Goal: Task Accomplishment & Management: Complete application form

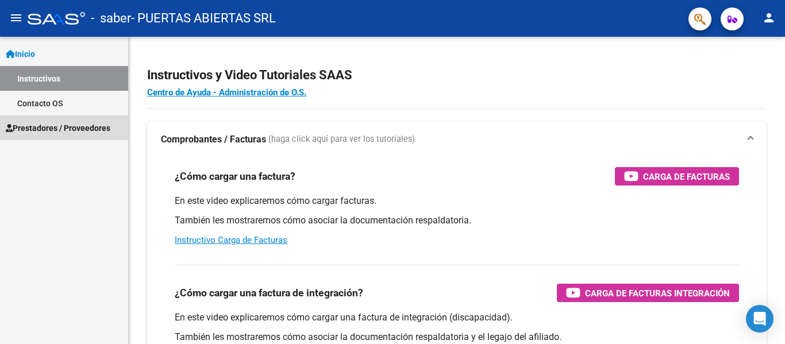
click at [58, 129] on span "Prestadores / Proveedores" at bounding box center [58, 128] width 105 height 13
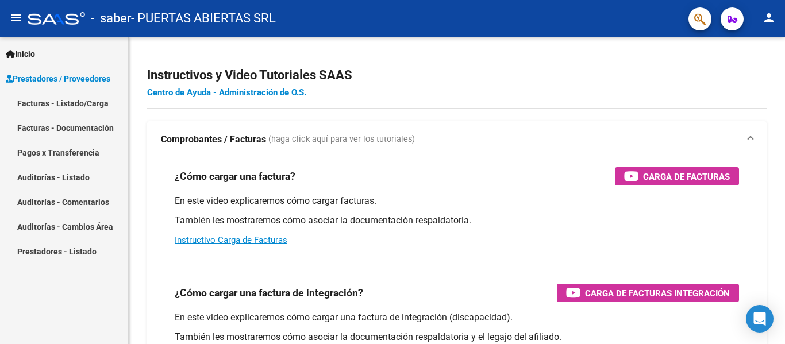
click at [85, 99] on link "Facturas - Listado/Carga" at bounding box center [64, 103] width 128 height 25
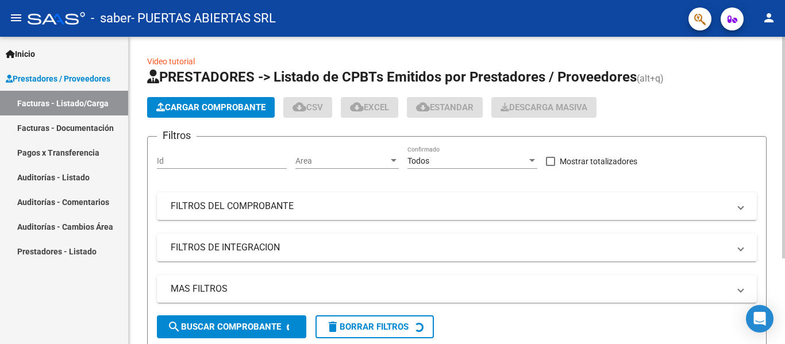
click at [175, 115] on button "Cargar Comprobante" at bounding box center [211, 107] width 128 height 21
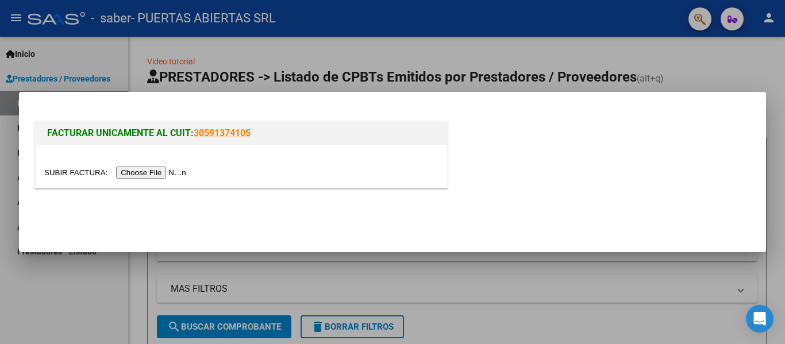
click at [179, 168] on input "file" at bounding box center [116, 173] width 145 height 12
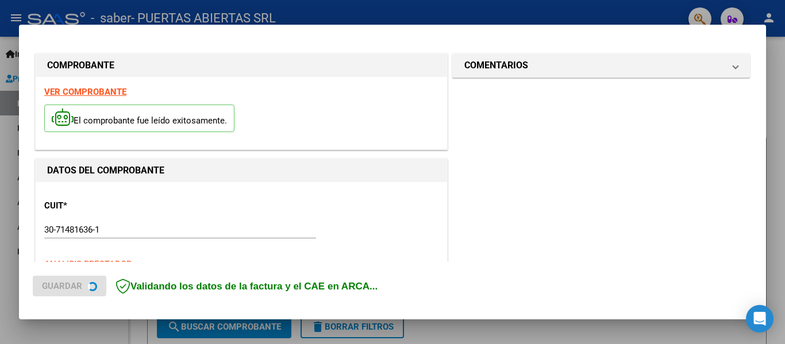
scroll to position [288, 0]
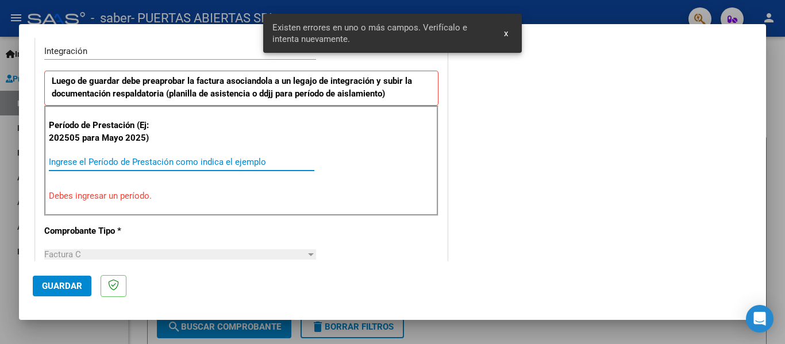
click at [225, 159] on input "Ingrese el Período de Prestación como indica el ejemplo" at bounding box center [181, 162] width 265 height 10
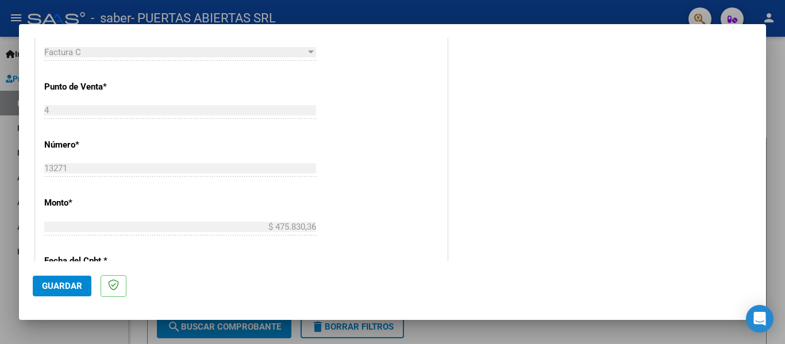
scroll to position [518, 0]
type input "202508"
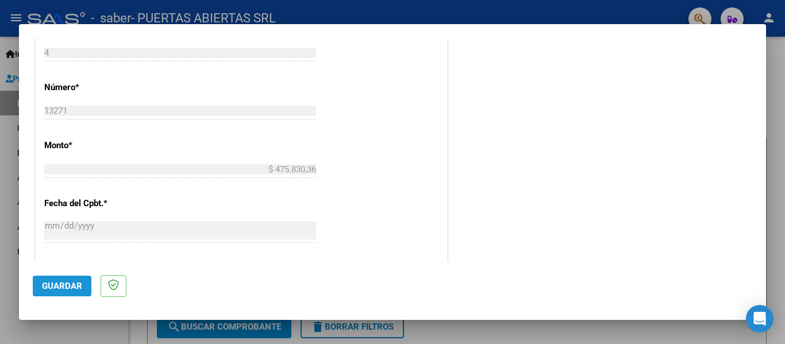
click at [65, 283] on span "Guardar" at bounding box center [62, 286] width 40 height 10
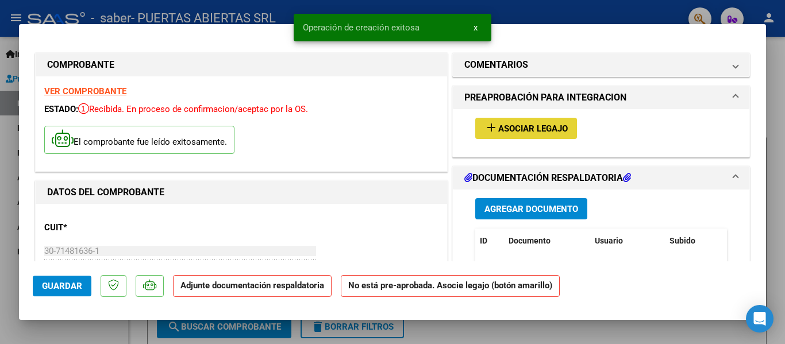
click at [522, 122] on button "add Asociar Legajo" at bounding box center [526, 128] width 102 height 21
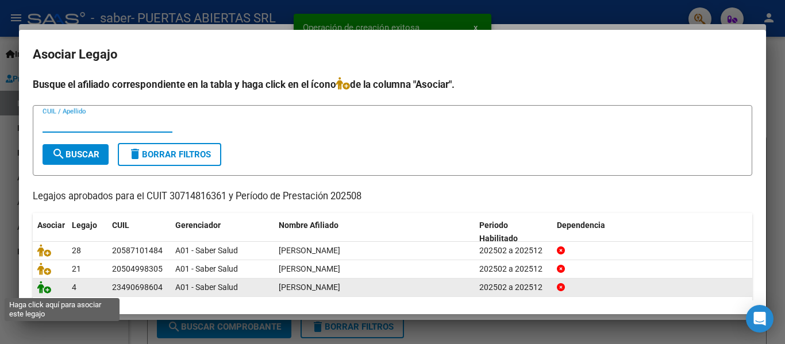
click at [47, 290] on icon at bounding box center [44, 287] width 14 height 13
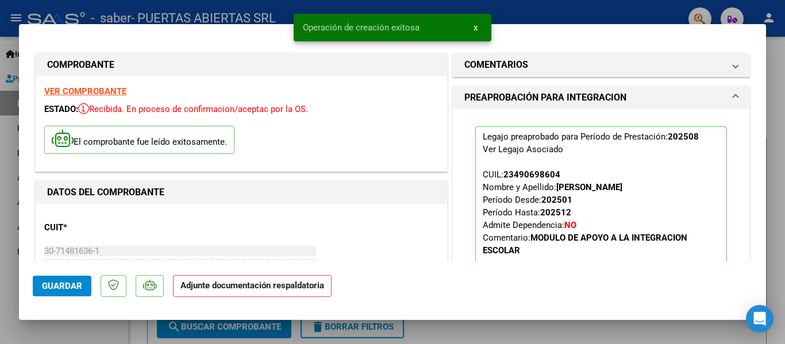
scroll to position [230, 0]
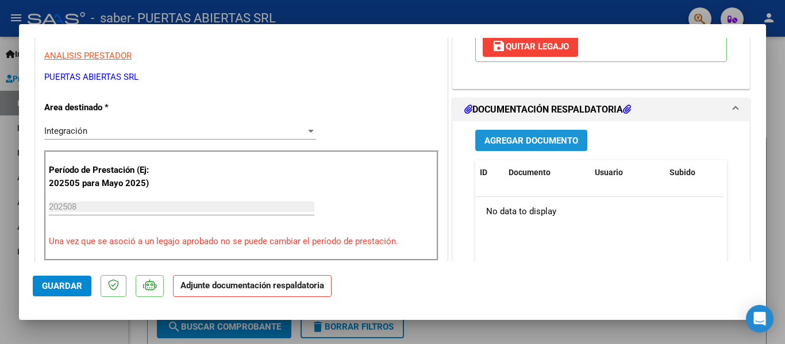
click at [574, 129] on div "Agregar Documento ID Documento Usuario Subido Acción No data to display 0 total…" at bounding box center [600, 235] width 269 height 229
click at [540, 146] on button "Agregar Documento" at bounding box center [531, 140] width 112 height 21
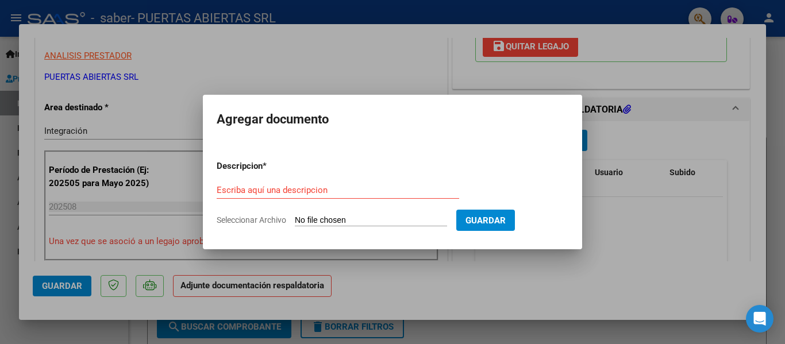
click at [329, 213] on form "Descripcion * Escriba aquí una descripcion Seleccionar Archivo Guardar" at bounding box center [393, 193] width 352 height 84
click at [384, 225] on input "Seleccionar Archivo" at bounding box center [371, 220] width 152 height 11
type input "C:\fakepath\PA_30714816361_011_00004_00013271.pdf"
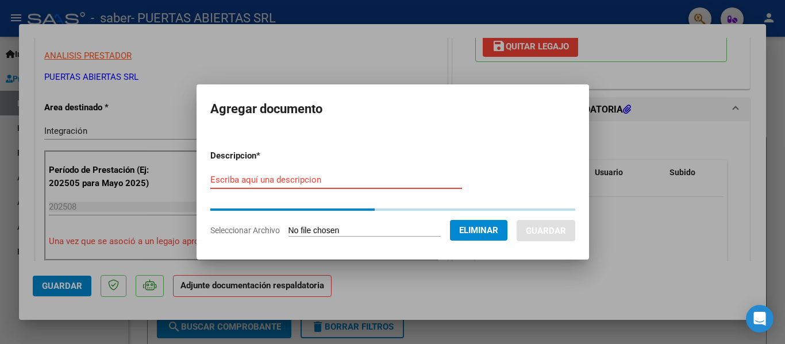
click at [346, 183] on input "Escriba aquí una descripcion" at bounding box center [336, 180] width 252 height 10
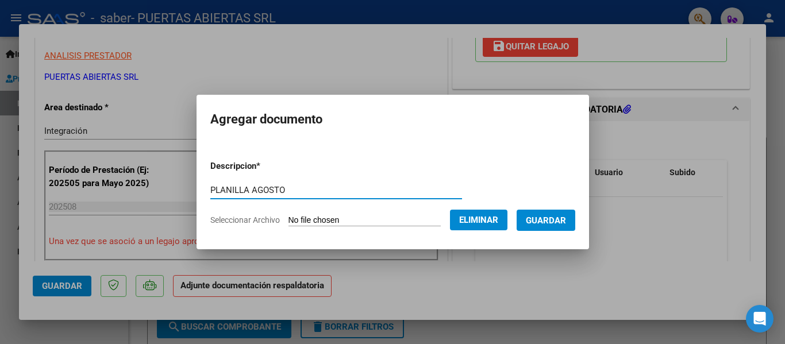
type input "PLANILLA AGOSTO"
click at [563, 212] on button "Guardar" at bounding box center [545, 220] width 59 height 21
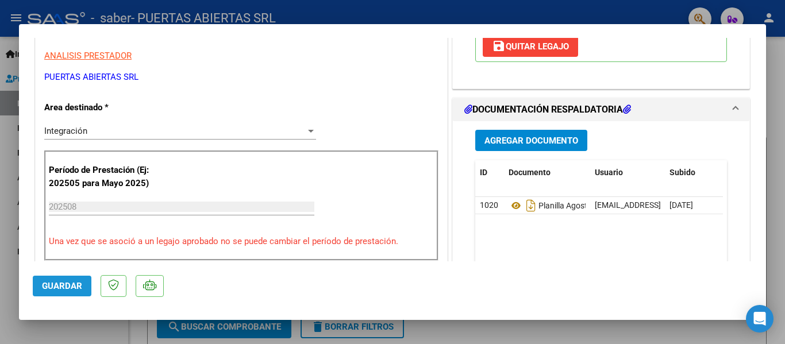
click at [56, 276] on button "Guardar" at bounding box center [62, 286] width 59 height 21
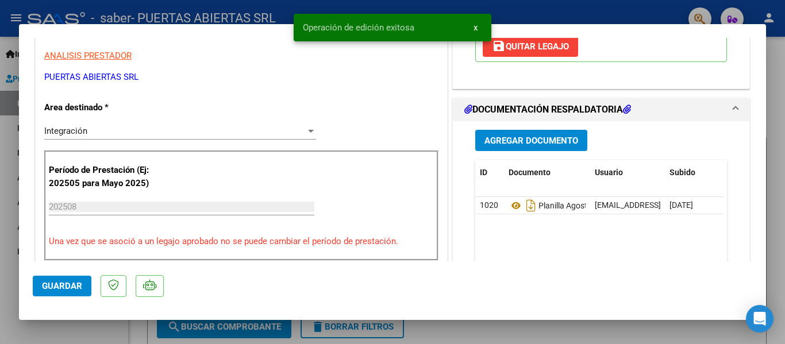
click at [89, 334] on div at bounding box center [392, 172] width 785 height 344
type input "$ 0,00"
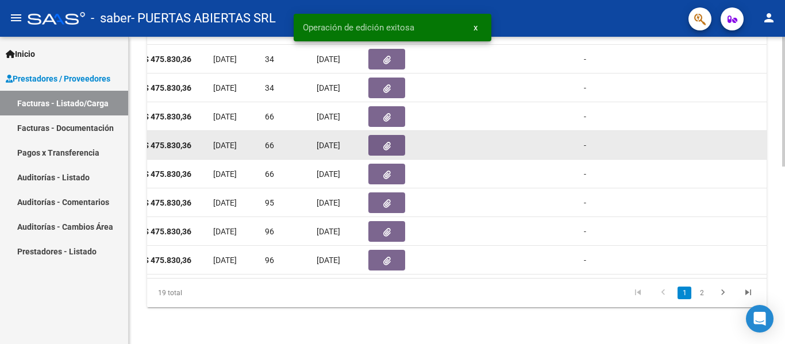
scroll to position [306, 0]
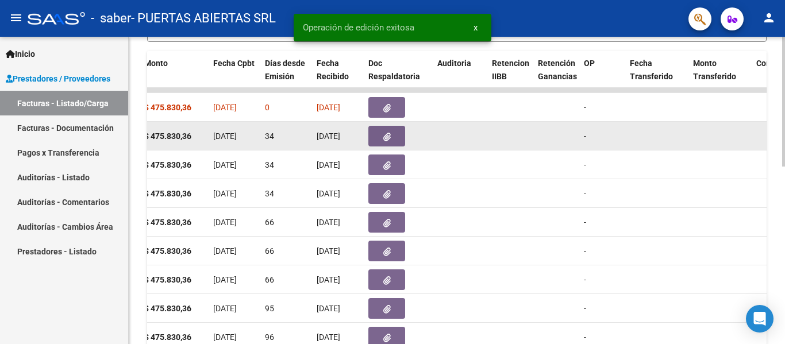
click at [394, 138] on button "button" at bounding box center [386, 136] width 37 height 21
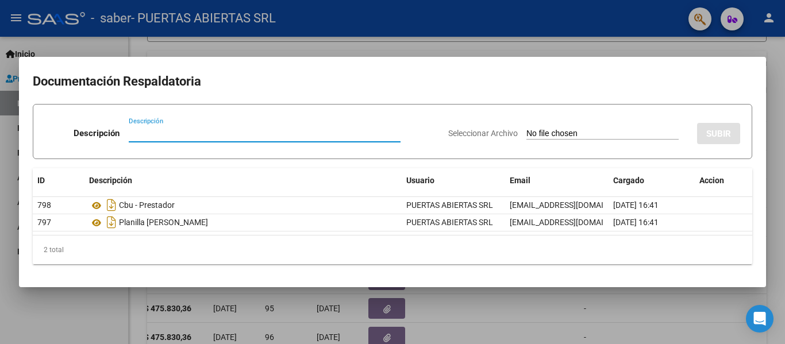
click at [82, 317] on div at bounding box center [392, 172] width 785 height 344
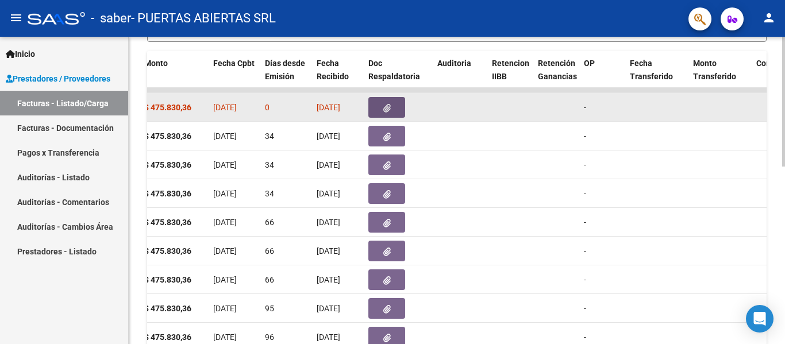
click at [387, 105] on icon "button" at bounding box center [386, 108] width 7 height 9
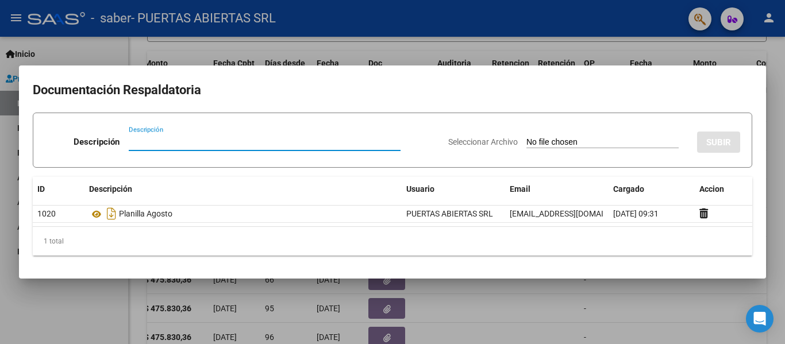
click at [586, 142] on input "Seleccionar Archivo" at bounding box center [602, 142] width 152 height 11
type input "C:\fakepath\CBU Puertas Abiertas SRL.pdf"
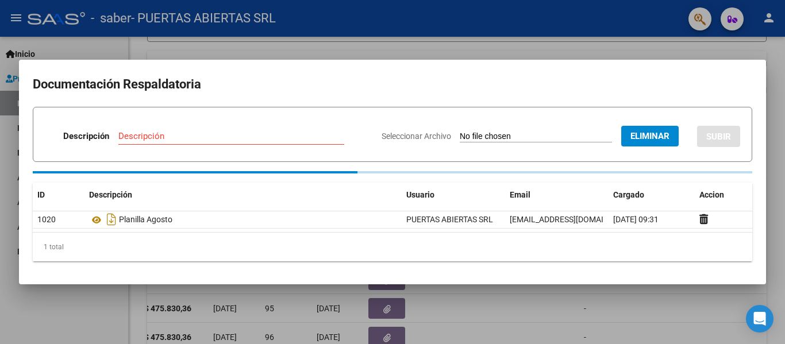
click at [216, 133] on input "Descripción" at bounding box center [231, 136] width 226 height 10
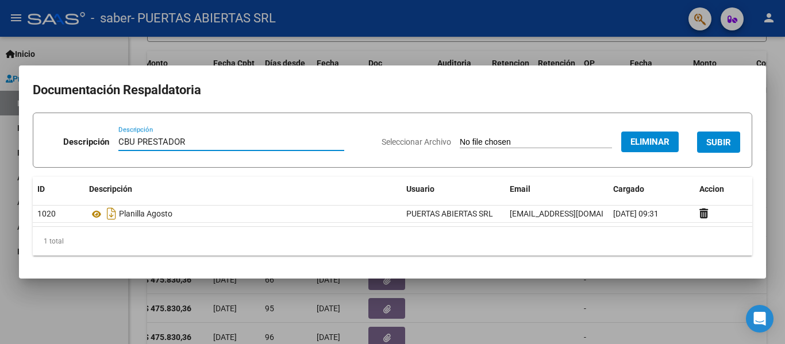
type input "CBU PRESTADOR"
click at [715, 134] on button "SUBIR" at bounding box center [718, 142] width 43 height 21
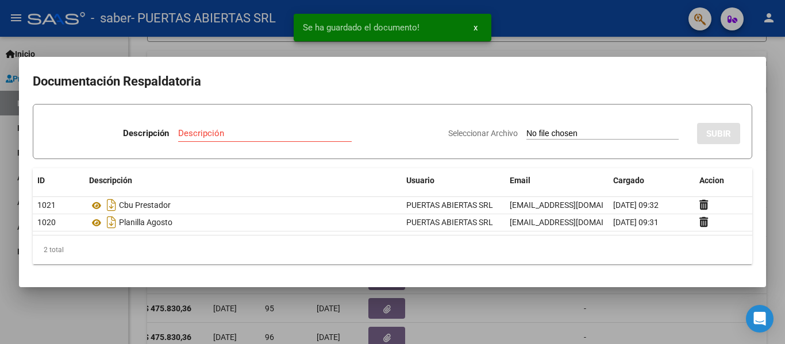
click at [92, 315] on div at bounding box center [392, 172] width 785 height 344
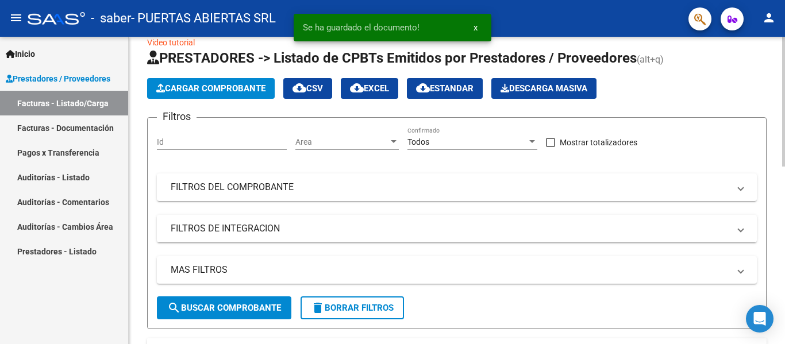
scroll to position [0, 0]
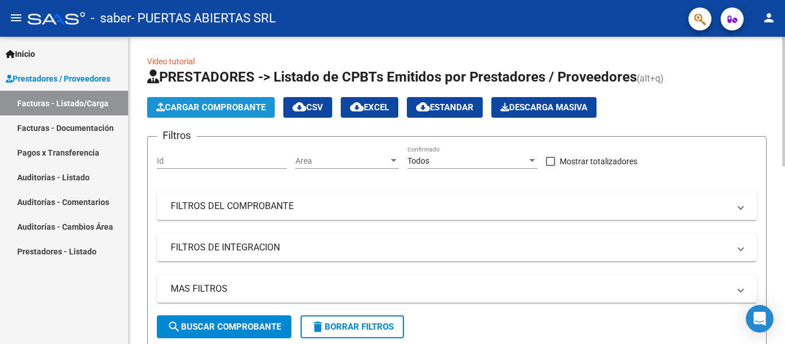
click at [175, 110] on span "Cargar Comprobante" at bounding box center [210, 107] width 109 height 10
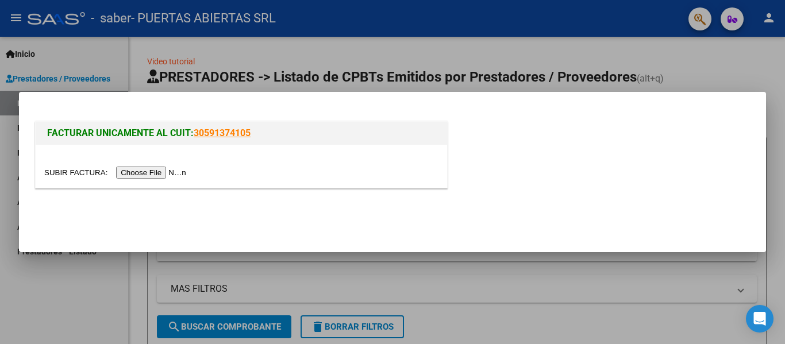
click at [177, 171] on input "file" at bounding box center [116, 173] width 145 height 12
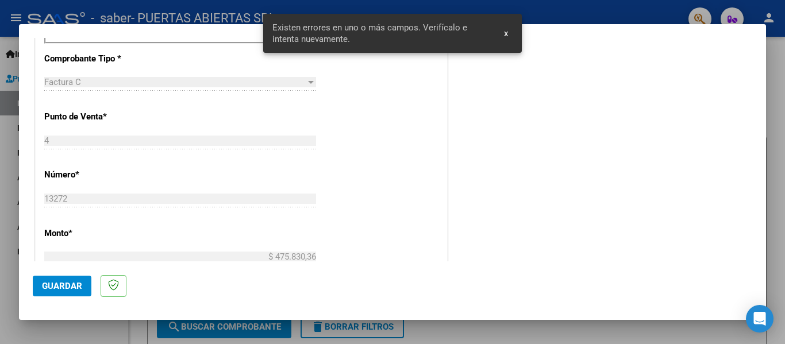
scroll to position [345, 0]
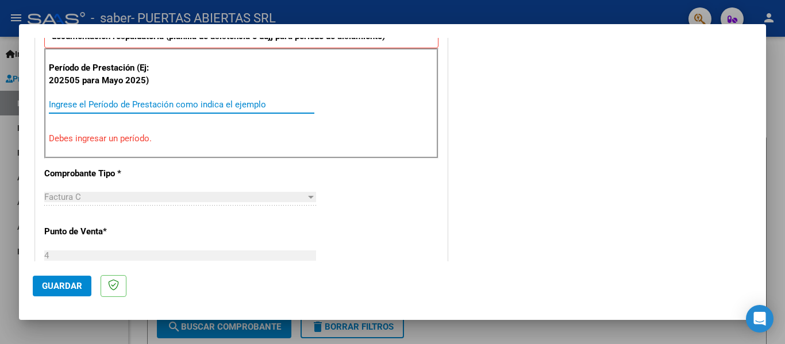
click at [200, 103] on input "Ingrese el Período de Prestación como indica el ejemplo" at bounding box center [181, 104] width 265 height 10
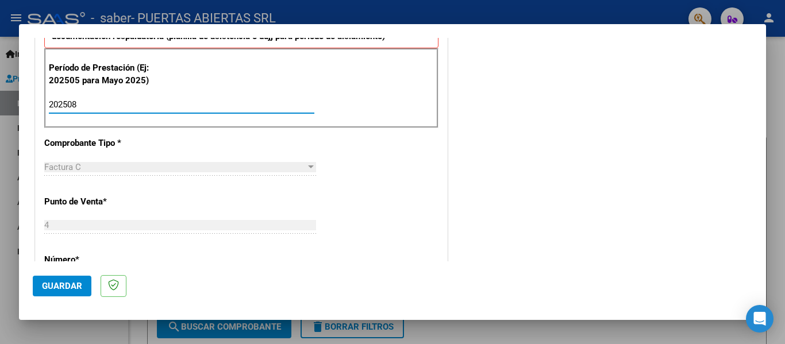
type input "202508"
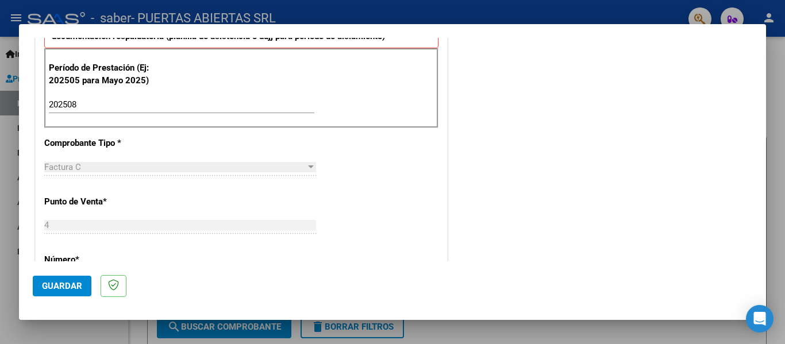
scroll to position [787, 0]
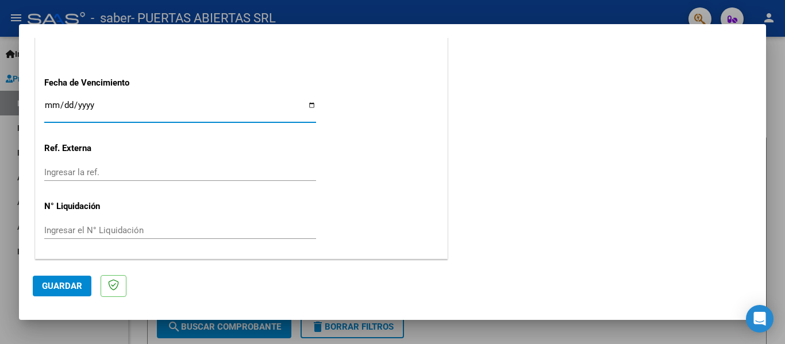
click at [305, 106] on input "Ingresar la fecha" at bounding box center [180, 110] width 272 height 18
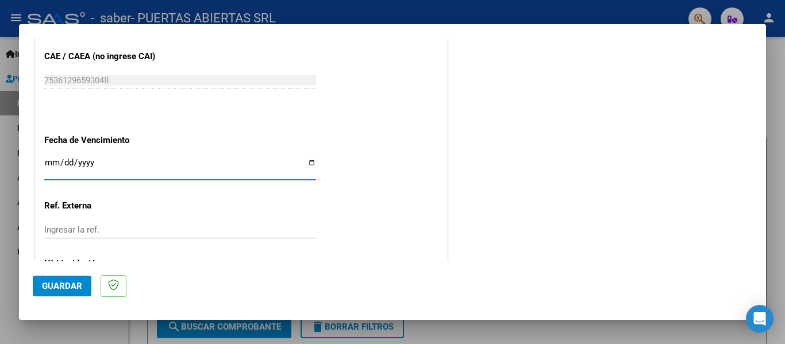
click at [304, 160] on input "Ingresar la fecha" at bounding box center [180, 167] width 272 height 18
type input "2025-09-18"
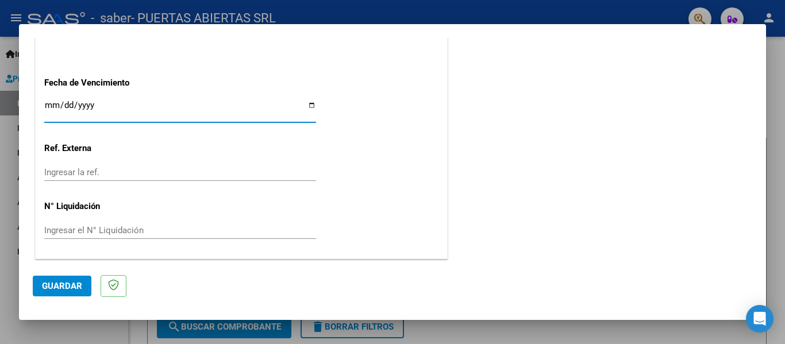
click at [67, 288] on span "Guardar" at bounding box center [62, 286] width 40 height 10
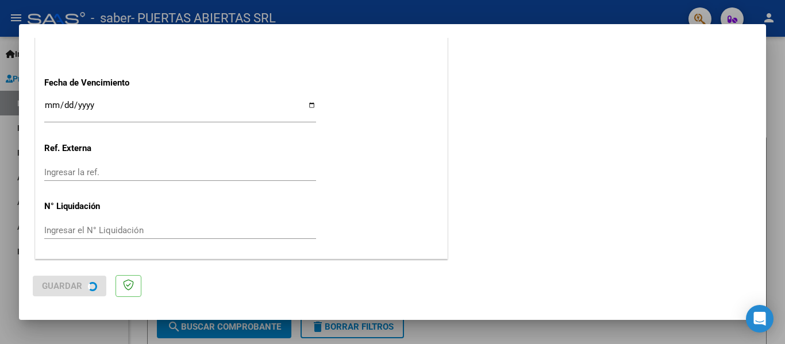
scroll to position [0, 0]
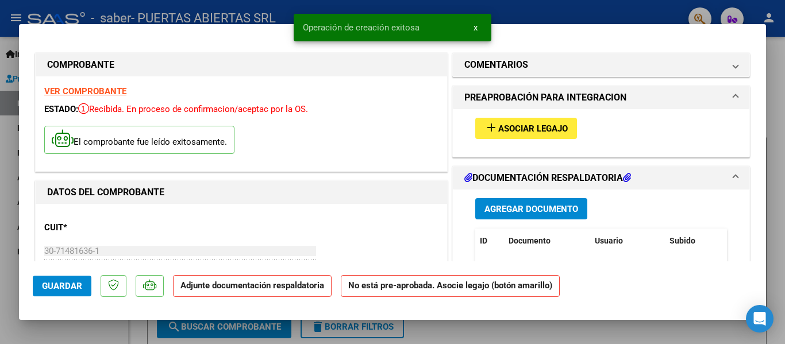
click at [530, 125] on span "Asociar Legajo" at bounding box center [532, 128] width 69 height 10
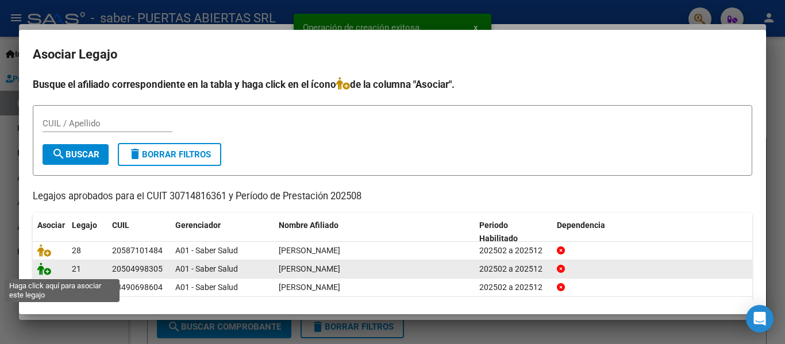
click at [41, 269] on icon at bounding box center [44, 268] width 14 height 13
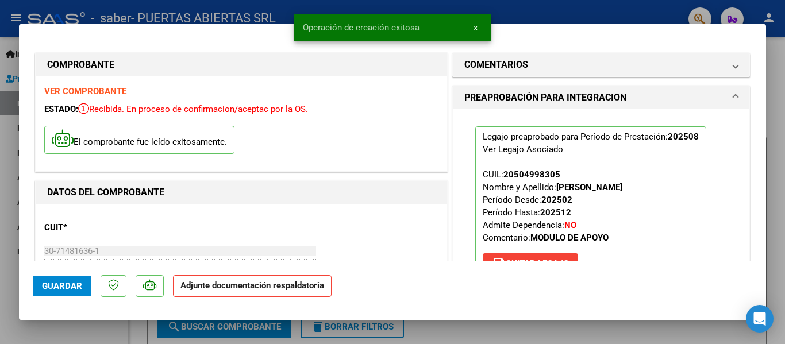
scroll to position [230, 0]
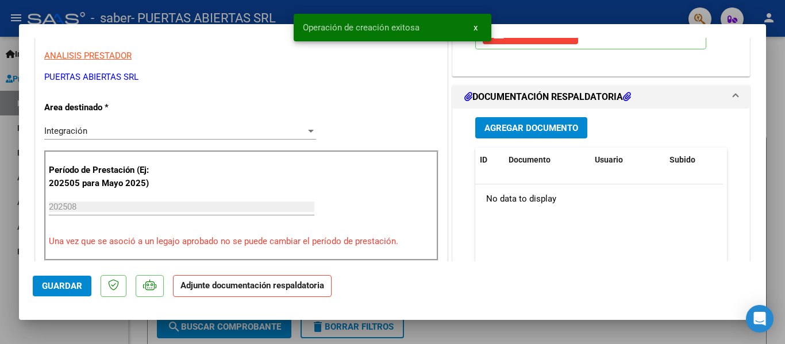
click at [522, 120] on button "Agregar Documento" at bounding box center [531, 127] width 112 height 21
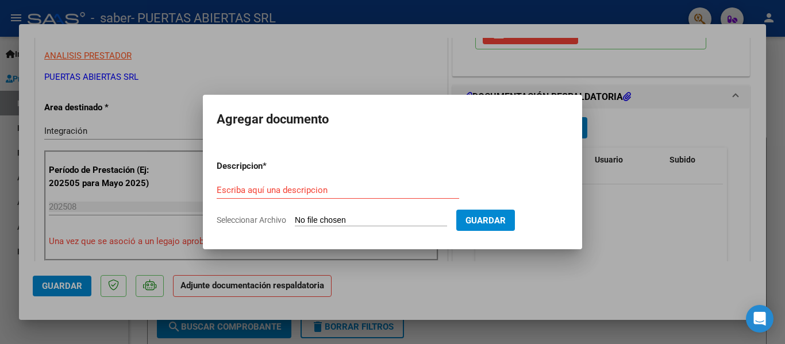
click at [400, 219] on input "Seleccionar Archivo" at bounding box center [371, 220] width 152 height 11
type input "C:\fakepath\PA_30714816361_011_00004_00013272.pdf"
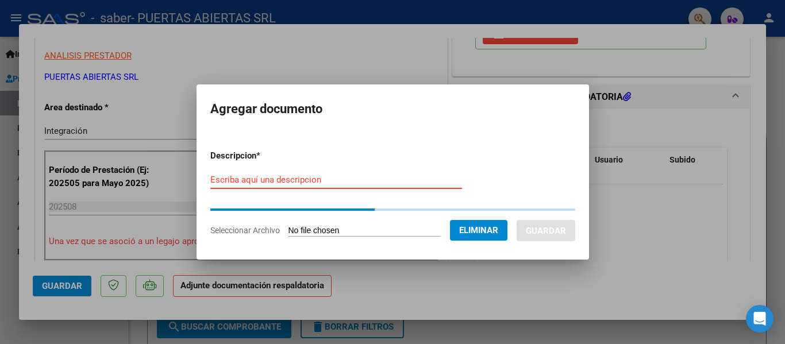
click at [304, 178] on input "Escriba aquí una descripcion" at bounding box center [336, 180] width 252 height 10
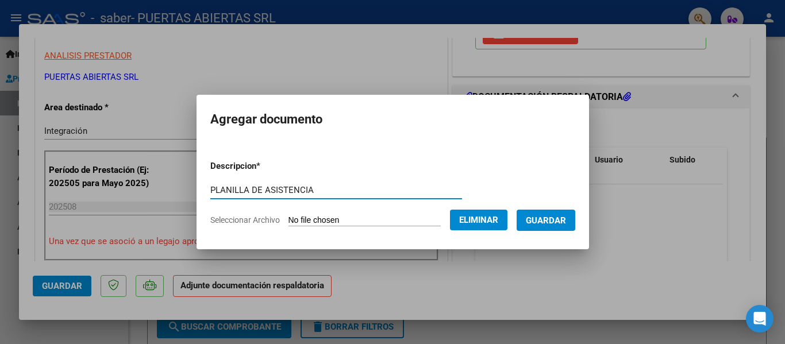
type input "PLANILLA DE ASISTENCIA"
click at [575, 217] on button "Guardar" at bounding box center [545, 220] width 59 height 21
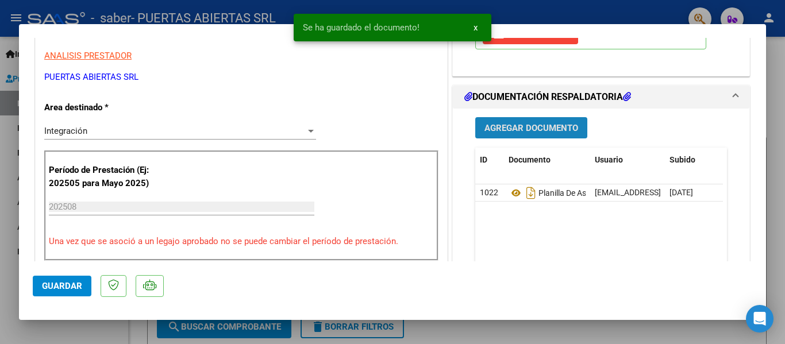
click at [505, 126] on span "Agregar Documento" at bounding box center [531, 128] width 94 height 10
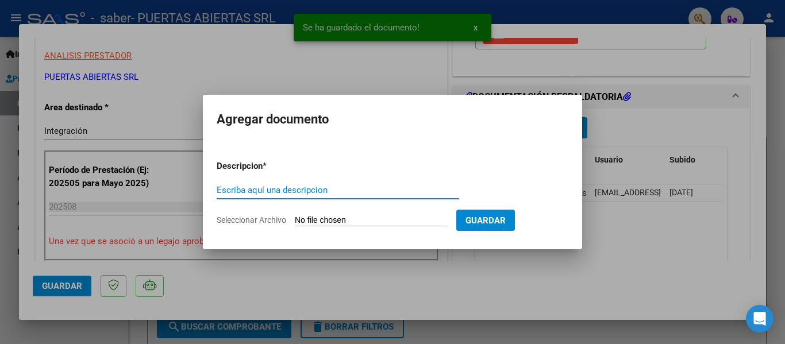
click at [304, 216] on input "Seleccionar Archivo" at bounding box center [371, 220] width 152 height 11
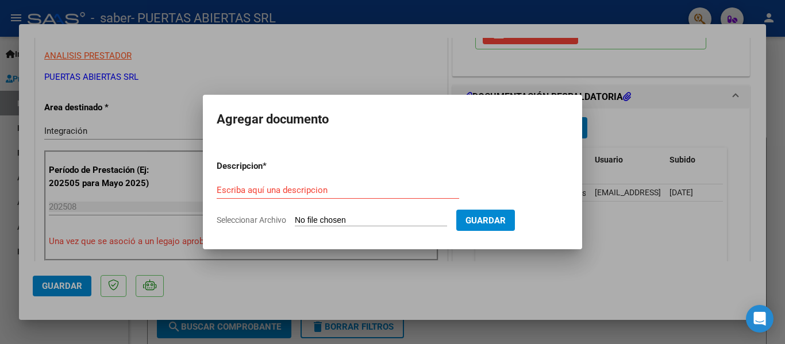
type input "C:\fakepath\CBU Puertas Abiertas SRL.pdf"
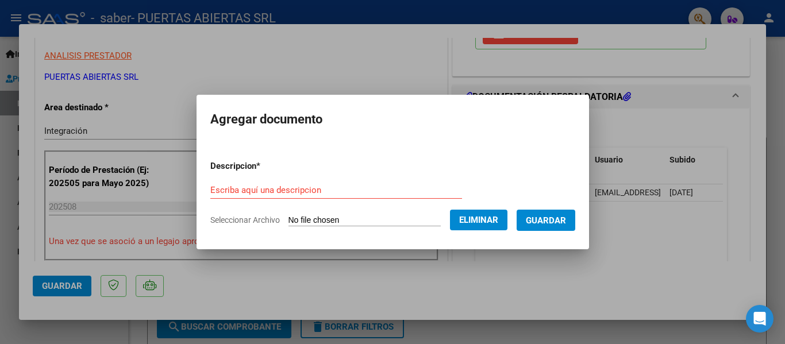
click at [271, 183] on div "Escriba aquí una descripcion" at bounding box center [336, 190] width 252 height 17
type input "CBU PRESTADOR"
click at [549, 208] on form "Descripcion * CBU PRESTADOR Escriba aquí una descripcion Seleccionar Archivo El…" at bounding box center [392, 193] width 365 height 84
click at [550, 213] on button "Guardar" at bounding box center [545, 220] width 59 height 21
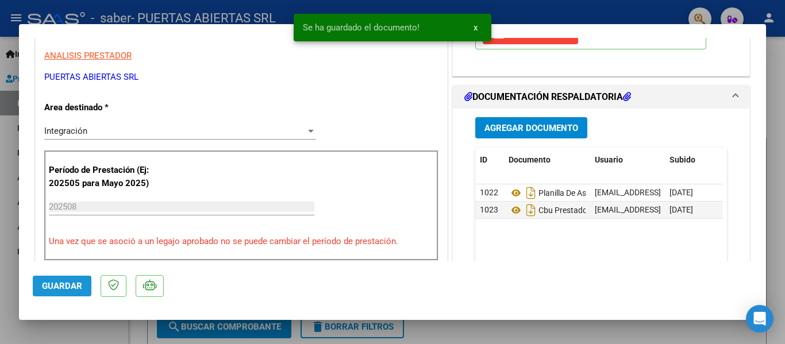
click at [48, 281] on button "Guardar" at bounding box center [62, 286] width 59 height 21
click at [66, 325] on div at bounding box center [392, 172] width 785 height 344
type input "$ 0,00"
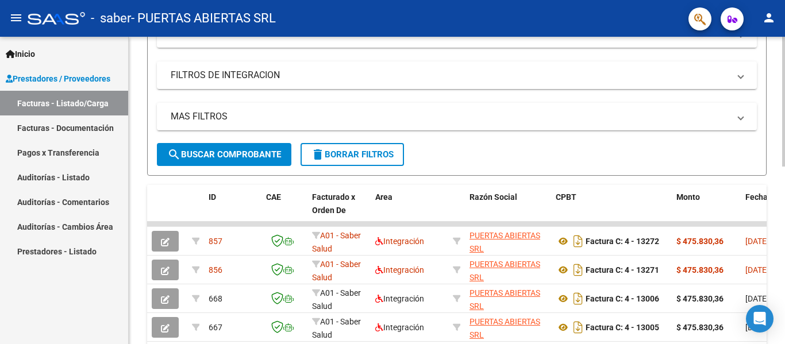
scroll to position [0, 0]
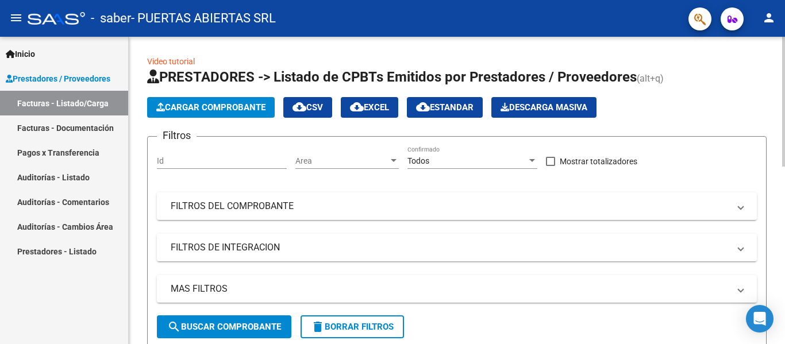
click at [229, 110] on span "Cargar Comprobante" at bounding box center [210, 107] width 109 height 10
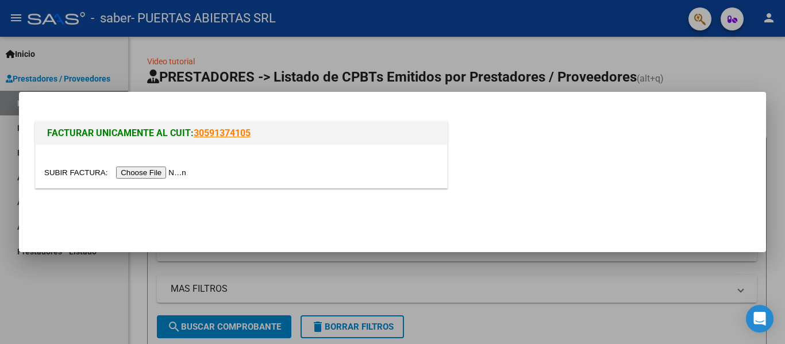
click at [179, 173] on input "file" at bounding box center [116, 173] width 145 height 12
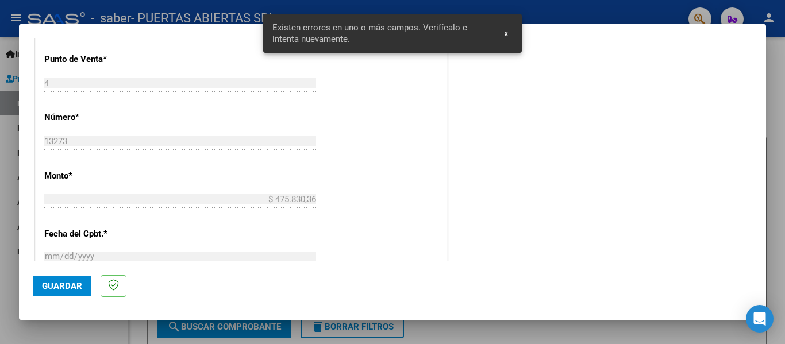
scroll to position [403, 0]
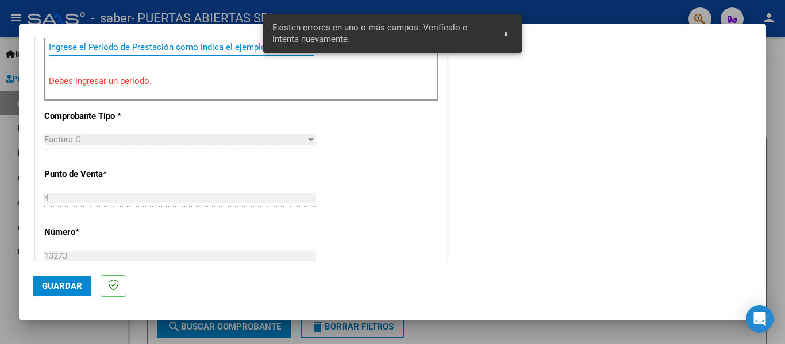
drag, startPoint x: 227, startPoint y: 44, endPoint x: 236, endPoint y: 46, distance: 9.4
click at [230, 45] on input "Ingrese el Período de Prestación como indica el ejemplo" at bounding box center [181, 47] width 265 height 10
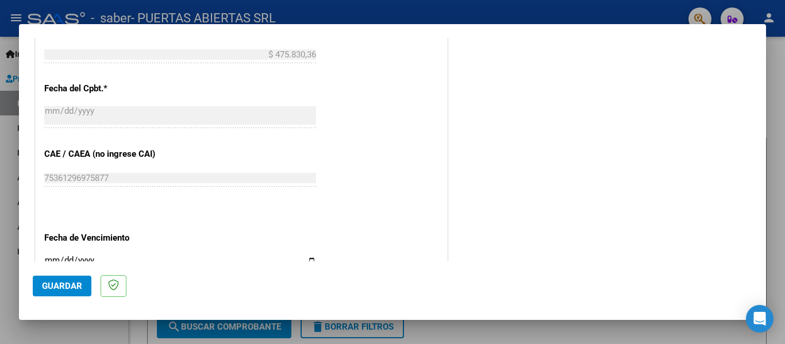
scroll to position [690, 0]
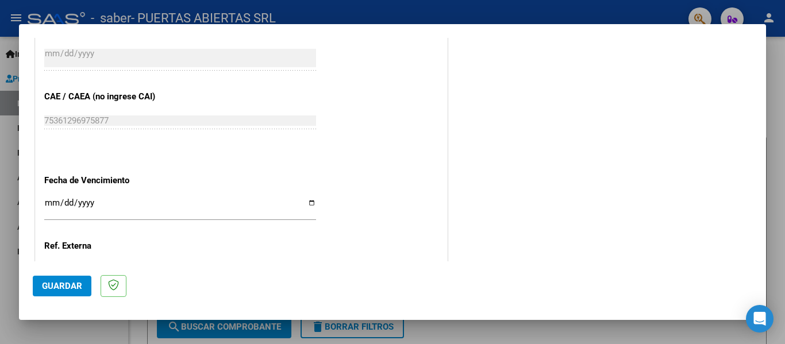
type input "202508"
click at [307, 197] on div "Ingresar la fecha" at bounding box center [180, 208] width 272 height 25
click at [304, 203] on input "Ingresar la fecha" at bounding box center [180, 207] width 272 height 18
type input "2025-09-18"
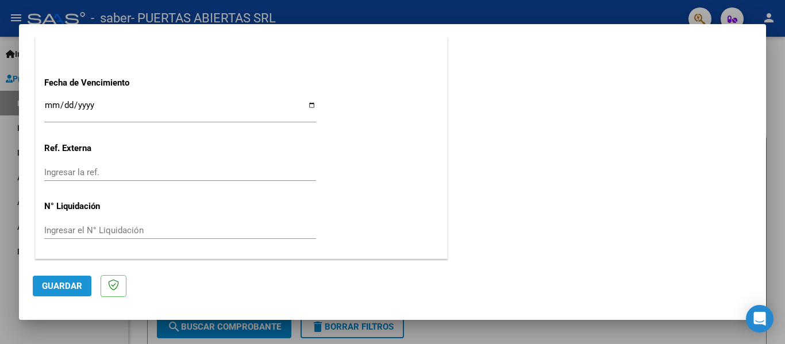
click at [53, 280] on button "Guardar" at bounding box center [62, 286] width 59 height 21
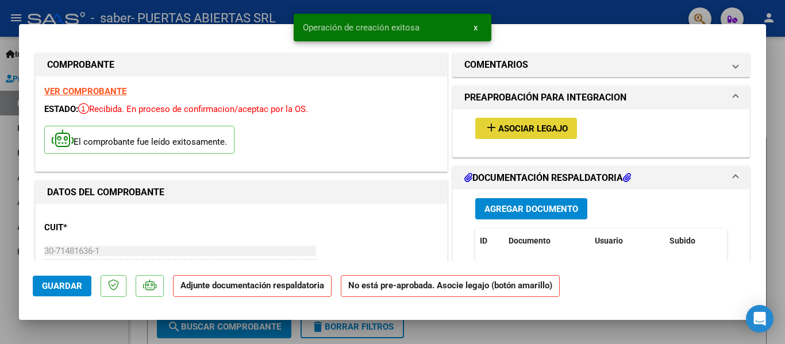
click at [545, 126] on span "Asociar Legajo" at bounding box center [532, 128] width 69 height 10
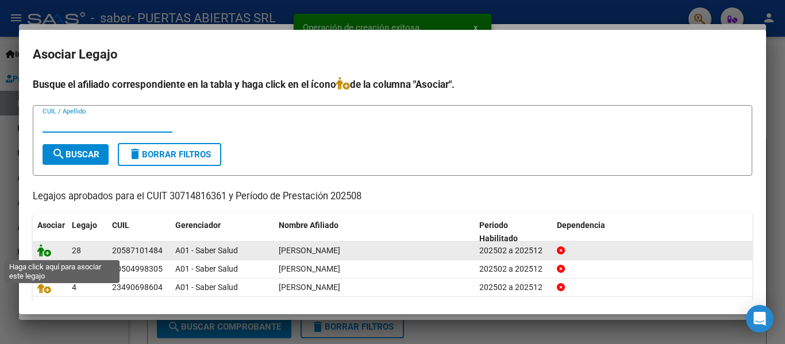
click at [46, 249] on icon at bounding box center [44, 250] width 14 height 13
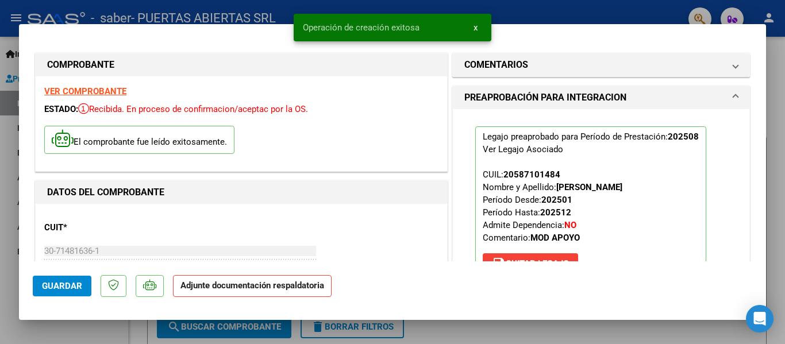
scroll to position [172, 0]
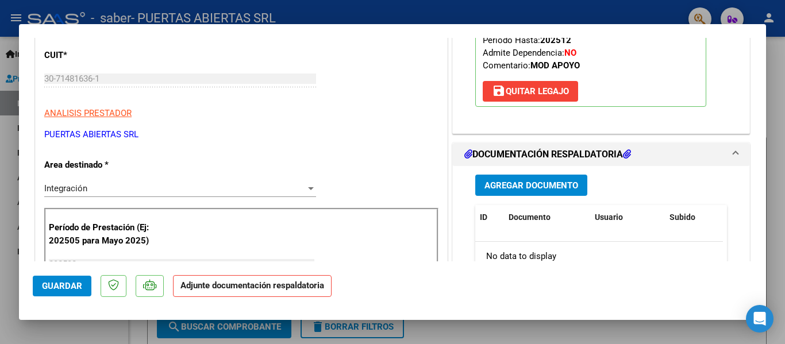
click at [513, 192] on button "Agregar Documento" at bounding box center [531, 185] width 112 height 21
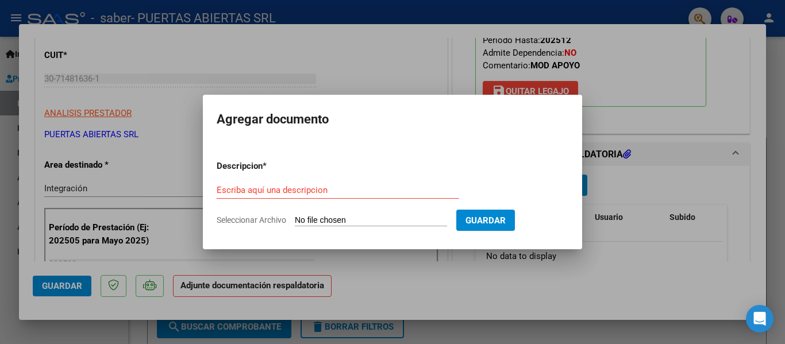
click at [349, 222] on input "Seleccionar Archivo" at bounding box center [371, 220] width 152 height 11
type input "C:\fakepath\PA_30714816361_011_00004_00013273.pdf"
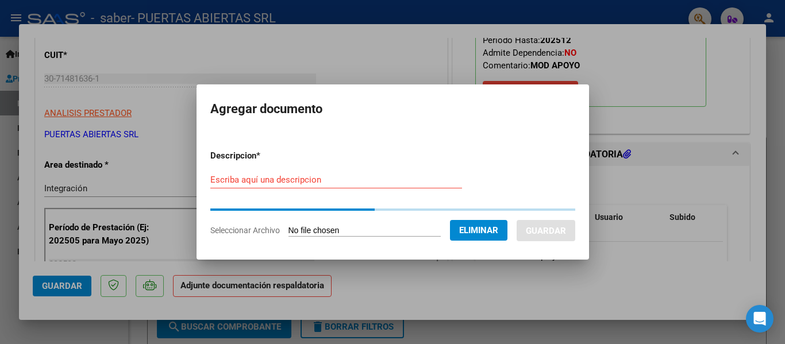
click at [283, 179] on input "Escriba aquí una descripcion" at bounding box center [336, 180] width 252 height 10
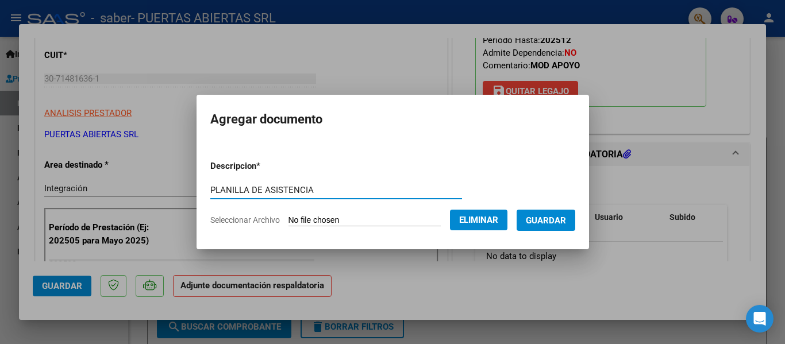
type input "PLANILLA DE ASISTENCIA"
click at [564, 217] on span "Guardar" at bounding box center [546, 220] width 40 height 10
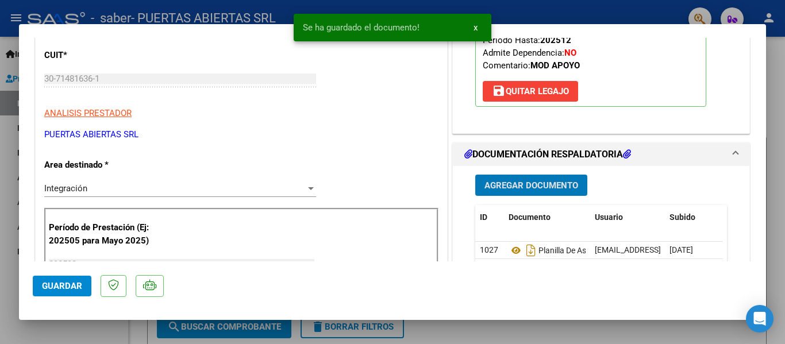
click at [524, 189] on span "Agregar Documento" at bounding box center [531, 185] width 94 height 10
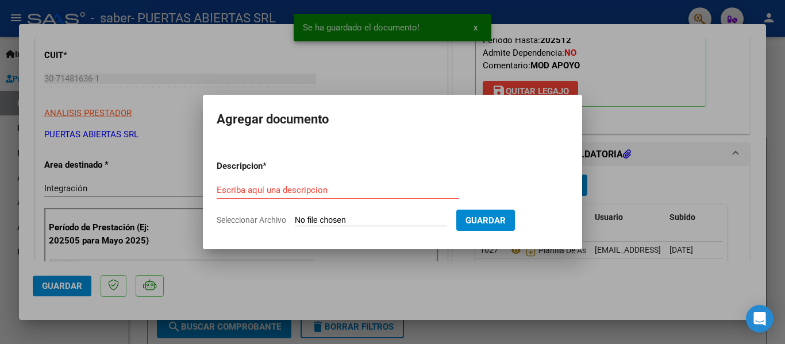
click at [307, 223] on input "Seleccionar Archivo" at bounding box center [371, 220] width 152 height 11
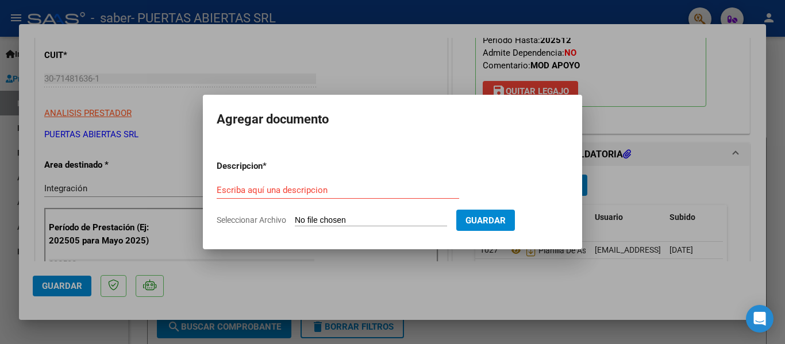
type input "C:\fakepath\CBU Puertas Abiertas SRL.pdf"
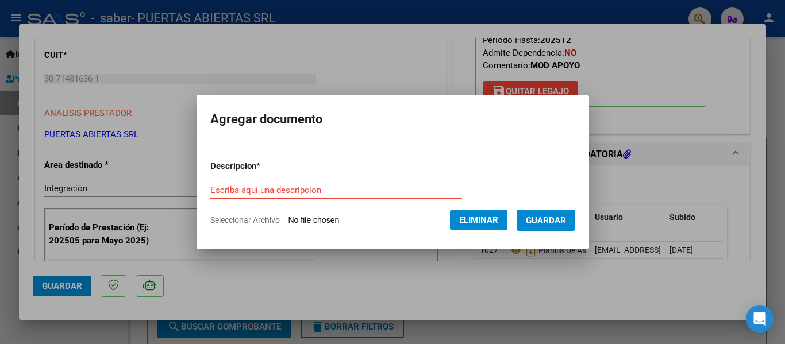
click at [299, 176] on form "Descripcion * Escriba aquí una descripcion Seleccionar Archivo Eliminar Guardar" at bounding box center [392, 193] width 365 height 84
type input "CBU PRESTADOR"
click at [555, 219] on span "Guardar" at bounding box center [546, 220] width 40 height 10
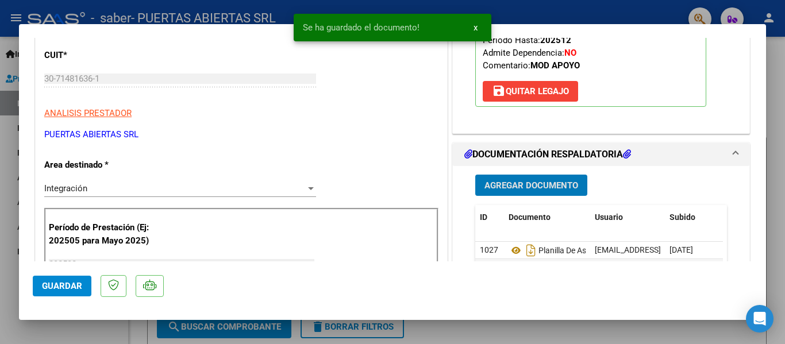
scroll to position [287, 0]
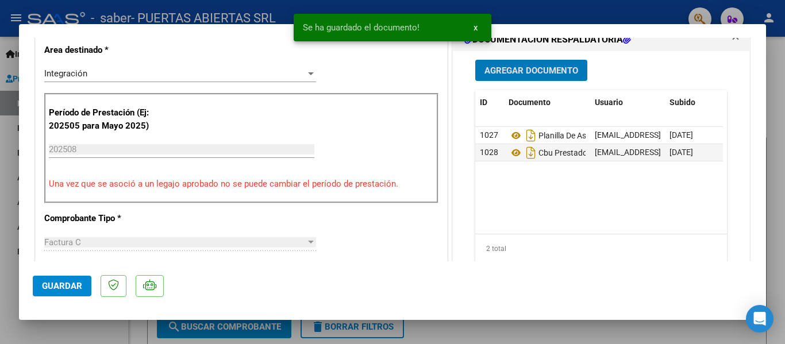
click at [51, 291] on span "Guardar" at bounding box center [62, 286] width 40 height 10
click at [64, 326] on div at bounding box center [392, 172] width 785 height 344
type input "$ 0,00"
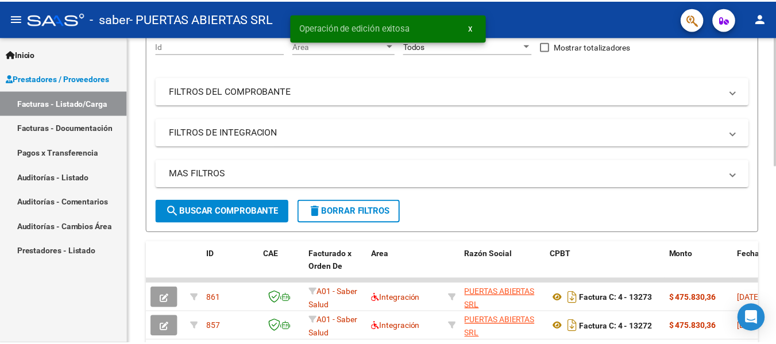
scroll to position [230, 0]
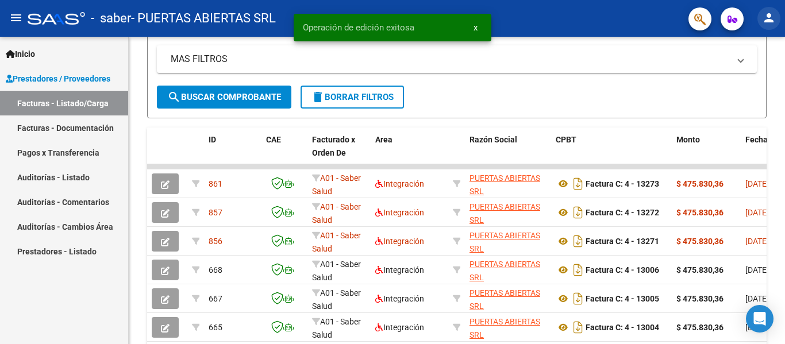
click at [762, 14] on mat-icon "person" at bounding box center [769, 18] width 14 height 14
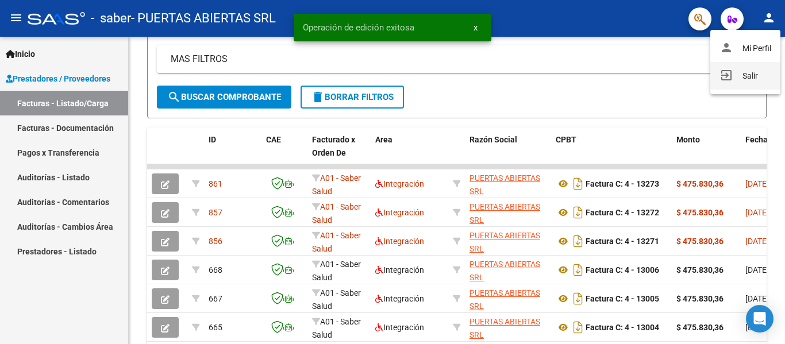
click at [753, 69] on button "exit_to_app Salir" at bounding box center [745, 76] width 70 height 28
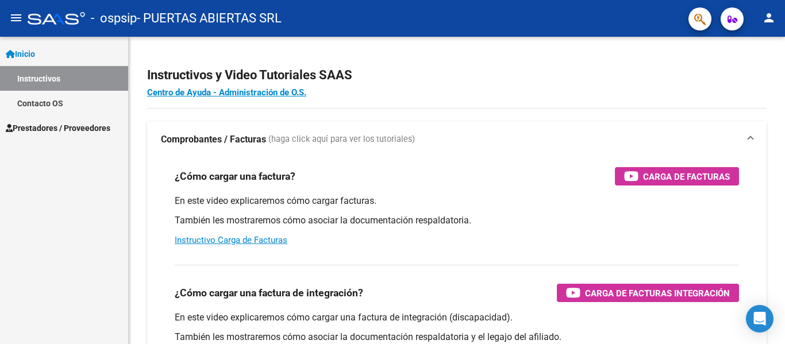
click at [67, 123] on span "Prestadores / Proveedores" at bounding box center [58, 128] width 105 height 13
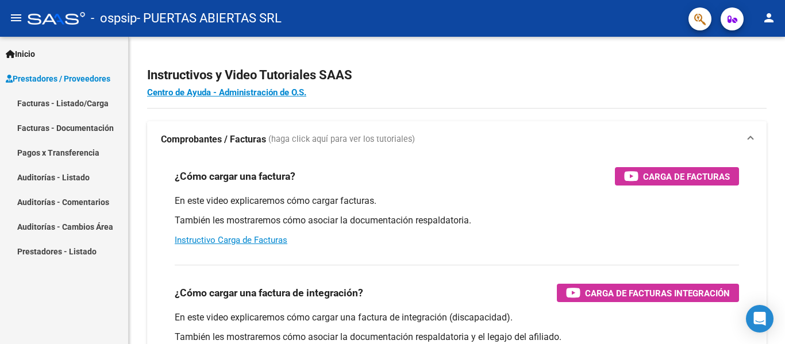
click at [80, 148] on mat-nav-list "Facturas - Listado/Carga Facturas - Documentación Pagos x Transferencia Auditor…" at bounding box center [64, 177] width 128 height 173
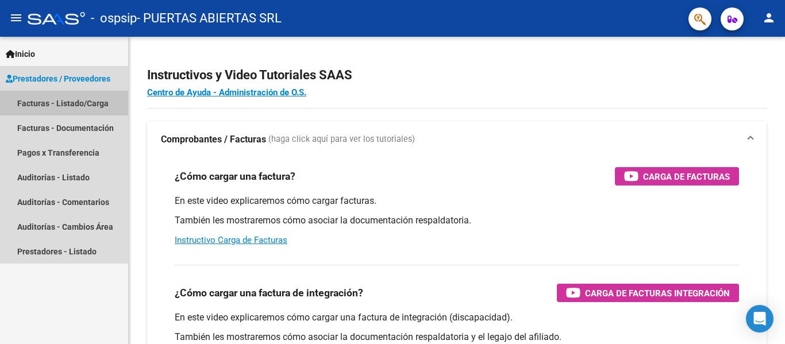
click at [84, 103] on link "Facturas - Listado/Carga" at bounding box center [64, 103] width 128 height 25
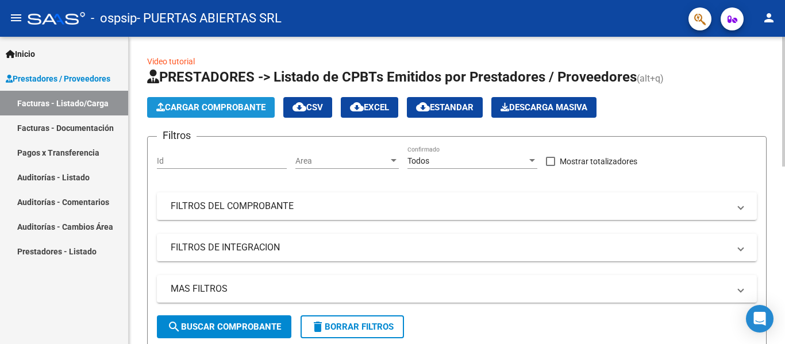
click at [238, 106] on span "Cargar Comprobante" at bounding box center [210, 107] width 109 height 10
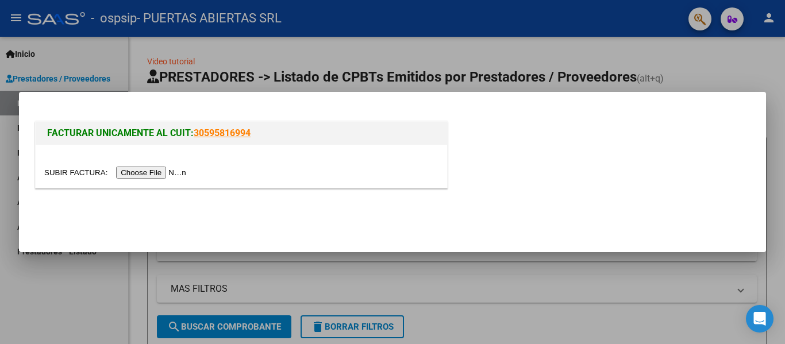
click at [154, 177] on input "file" at bounding box center [116, 173] width 145 height 12
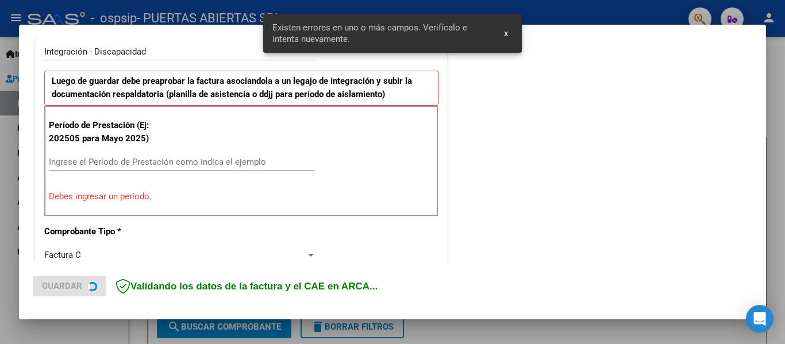
scroll to position [288, 0]
click at [274, 165] on input "Ingrese el Período de Prestación como indica el ejemplo" at bounding box center [181, 162] width 265 height 10
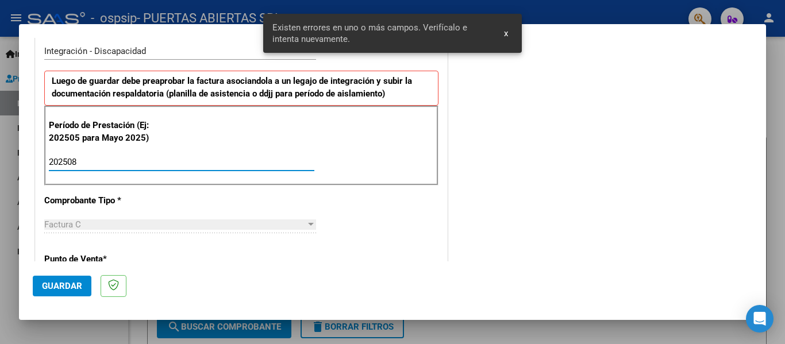
type input "202508"
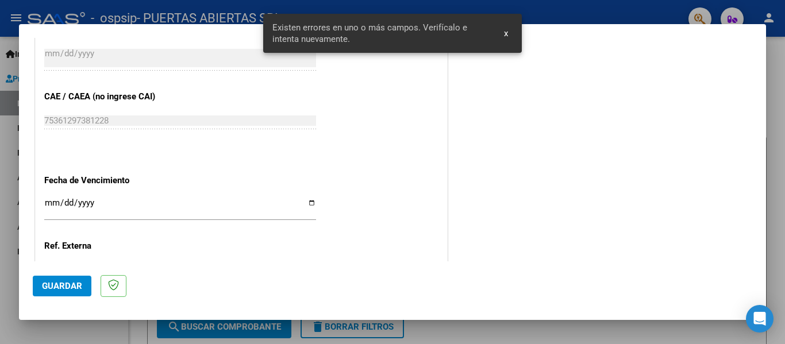
scroll to position [747, 0]
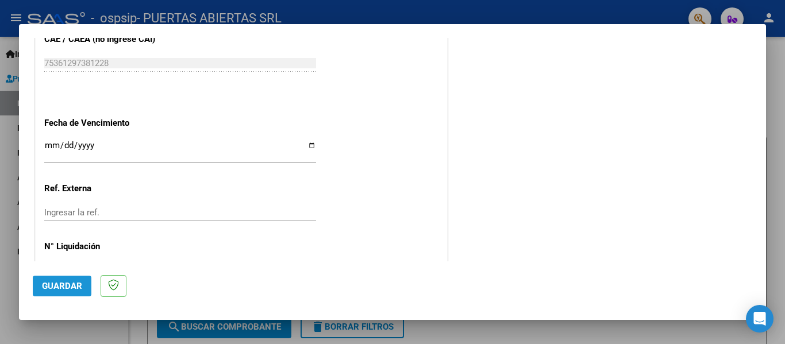
click at [75, 294] on button "Guardar" at bounding box center [62, 286] width 59 height 21
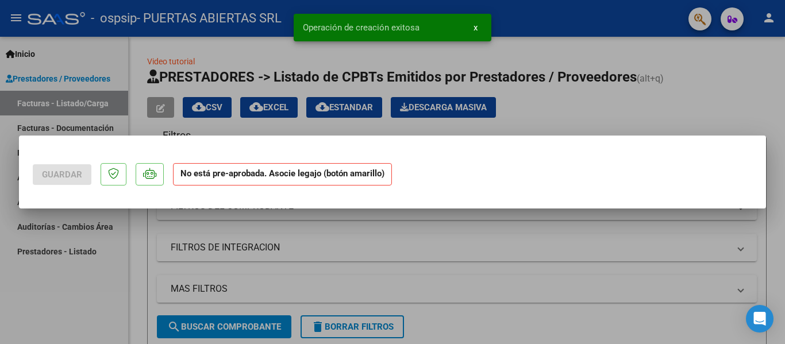
scroll to position [0, 0]
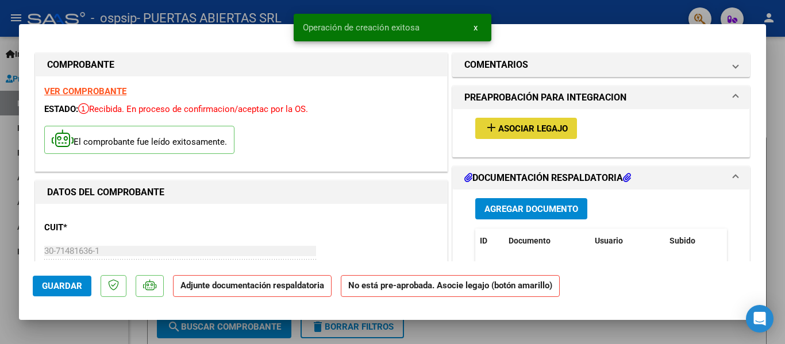
click at [542, 131] on span "Asociar Legajo" at bounding box center [532, 128] width 69 height 10
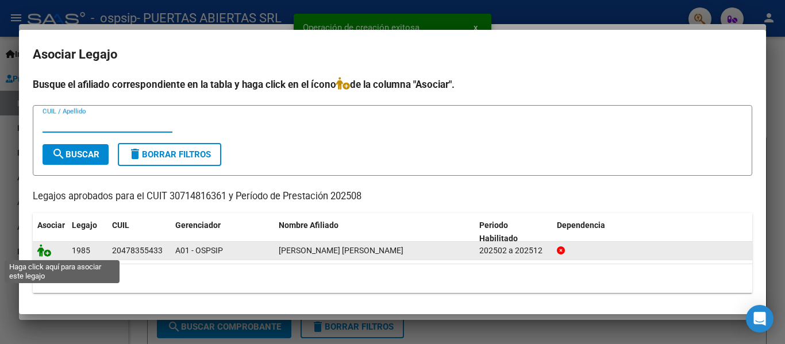
click at [46, 254] on icon at bounding box center [44, 250] width 14 height 13
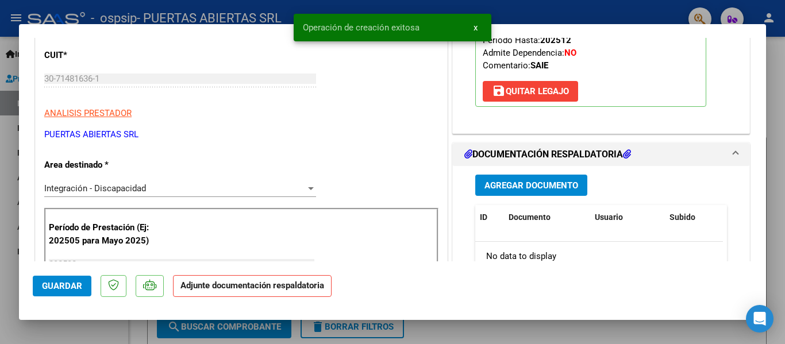
scroll to position [230, 0]
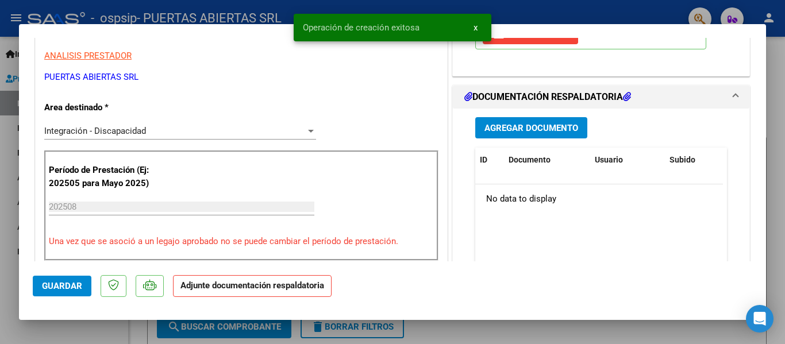
click at [551, 136] on button "Agregar Documento" at bounding box center [531, 127] width 112 height 21
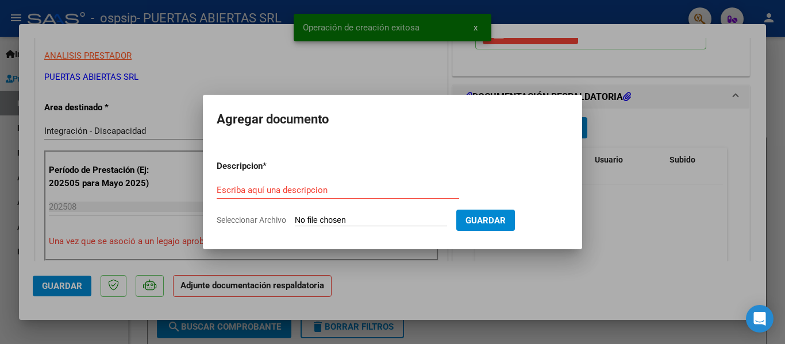
click at [410, 221] on input "Seleccionar Archivo" at bounding box center [371, 220] width 152 height 11
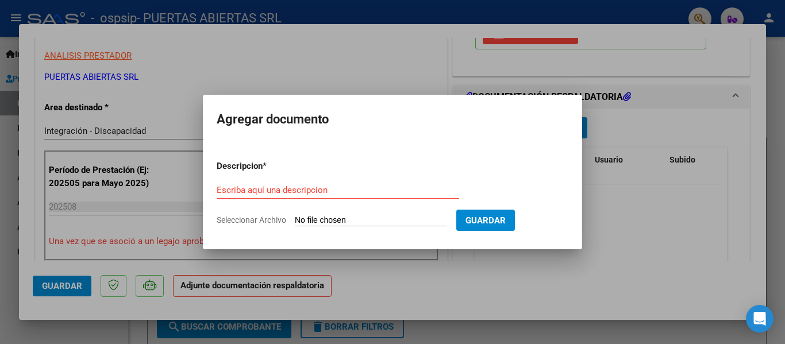
type input "C:\fakepath\PLANILLA AGOSTO - [PERSON_NAME].pdf"
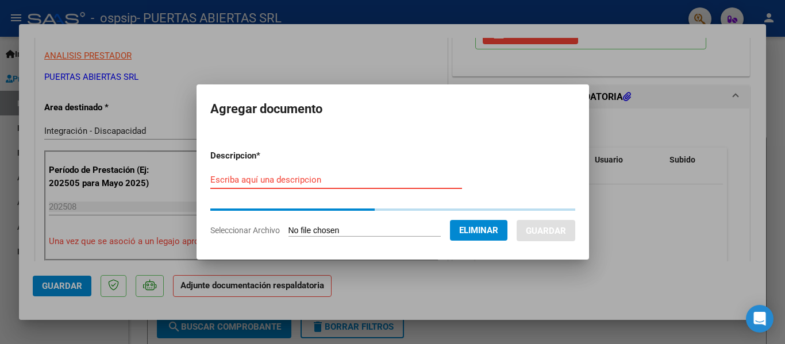
click at [285, 183] on input "Escriba aquí una descripcion" at bounding box center [336, 180] width 252 height 10
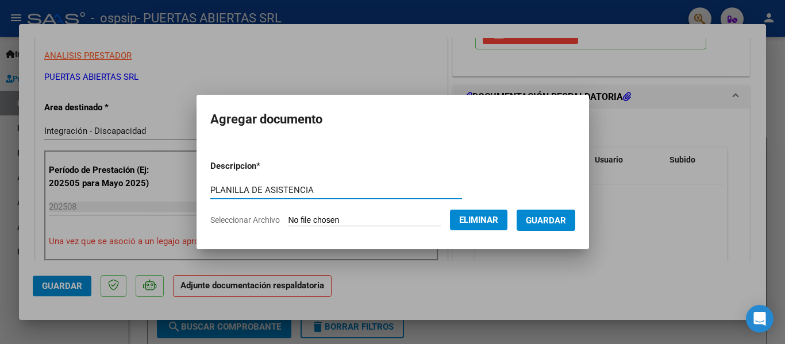
type input "PLANILLA DE ASISTENCIA"
drag, startPoint x: 555, startPoint y: 213, endPoint x: 541, endPoint y: 216, distance: 14.8
click at [553, 214] on button "Guardar" at bounding box center [545, 220] width 59 height 21
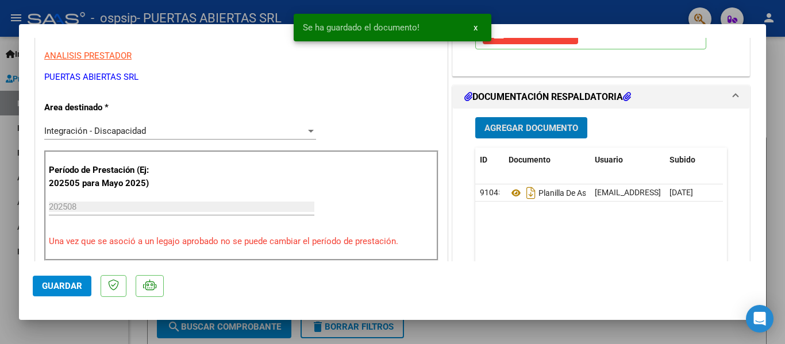
click at [48, 286] on span "Guardar" at bounding box center [62, 286] width 40 height 10
click at [66, 323] on div at bounding box center [392, 172] width 785 height 344
type input "$ 0,00"
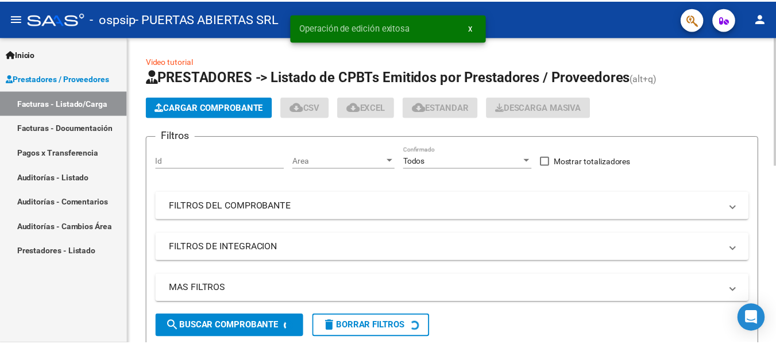
scroll to position [172, 0]
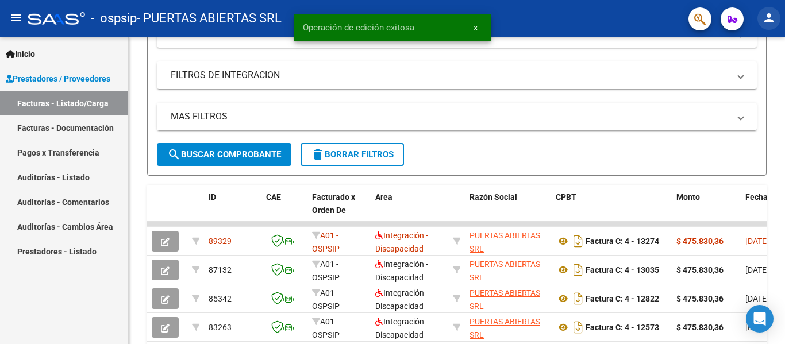
click at [771, 20] on mat-icon "person" at bounding box center [769, 18] width 14 height 14
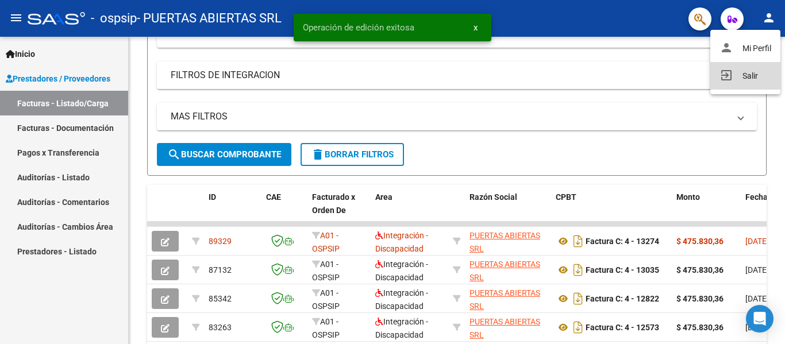
click at [748, 67] on button "exit_to_app Salir" at bounding box center [745, 76] width 70 height 28
